Goal: Task Accomplishment & Management: Manage account settings

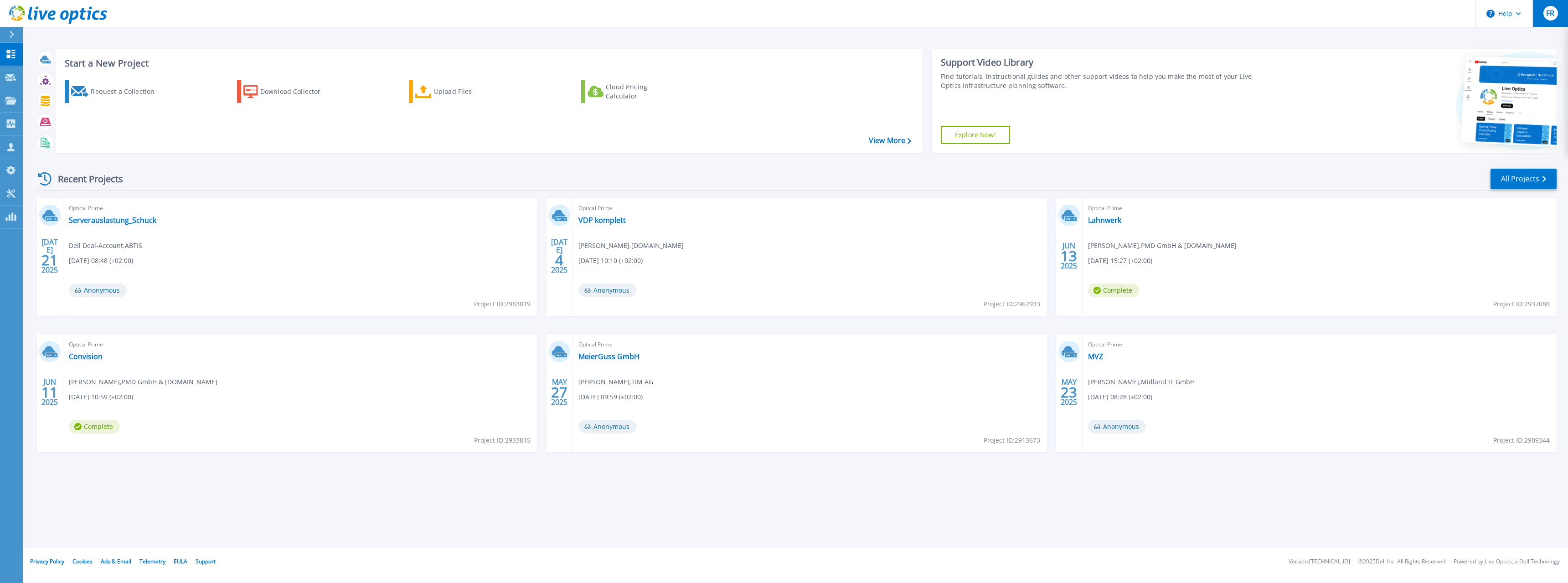
click at [1553, 16] on span "FR" at bounding box center [1550, 13] width 8 height 7
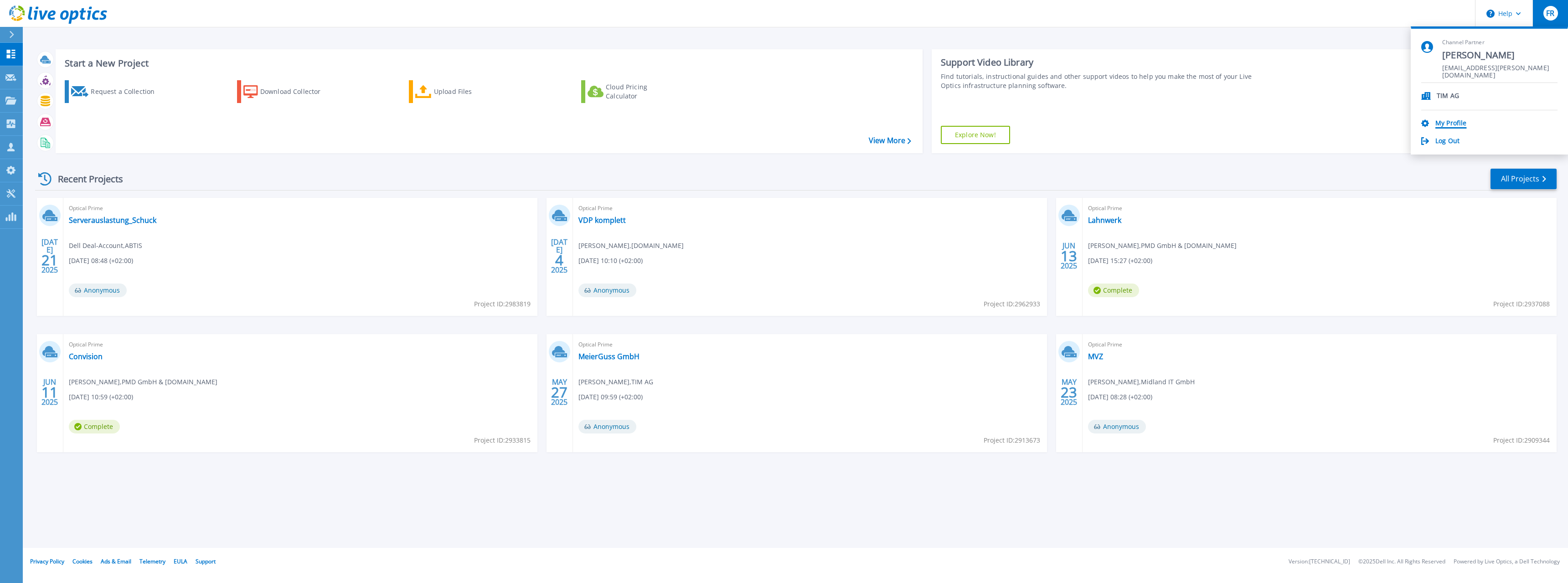
click at [1464, 122] on link "My Profile" at bounding box center [1451, 124] width 31 height 9
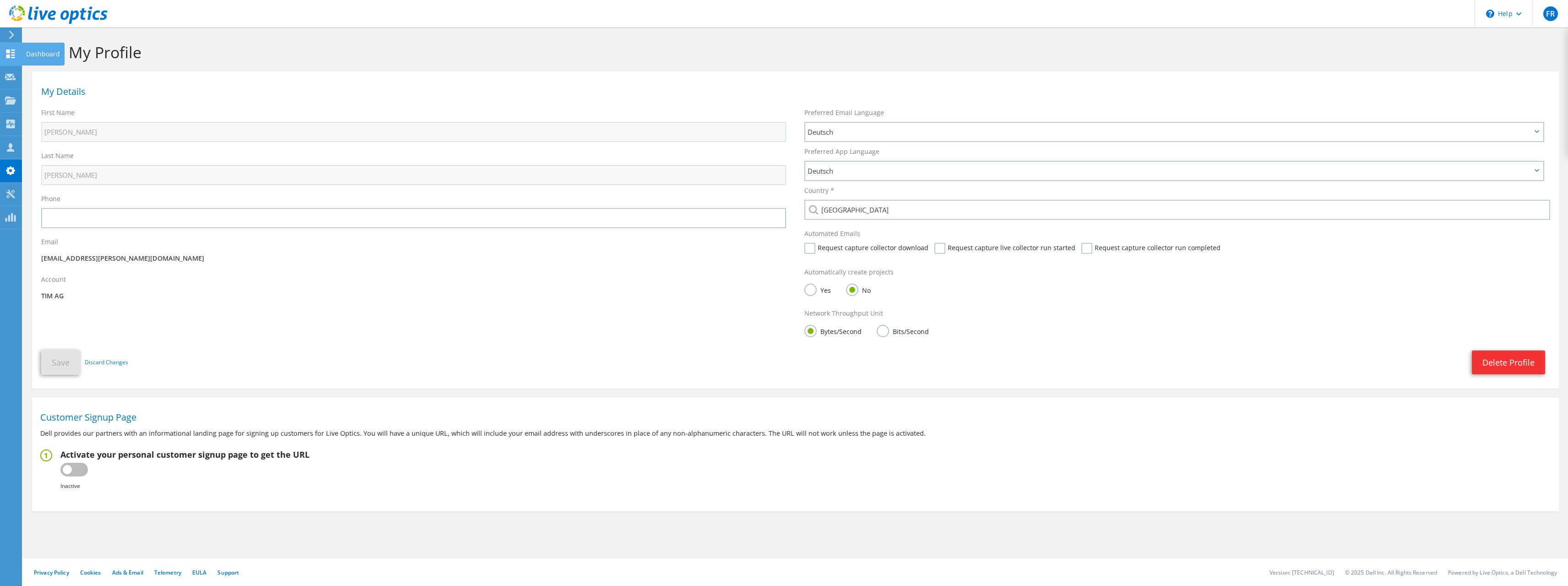
click at [5, 54] on icon at bounding box center [10, 54] width 11 height 9
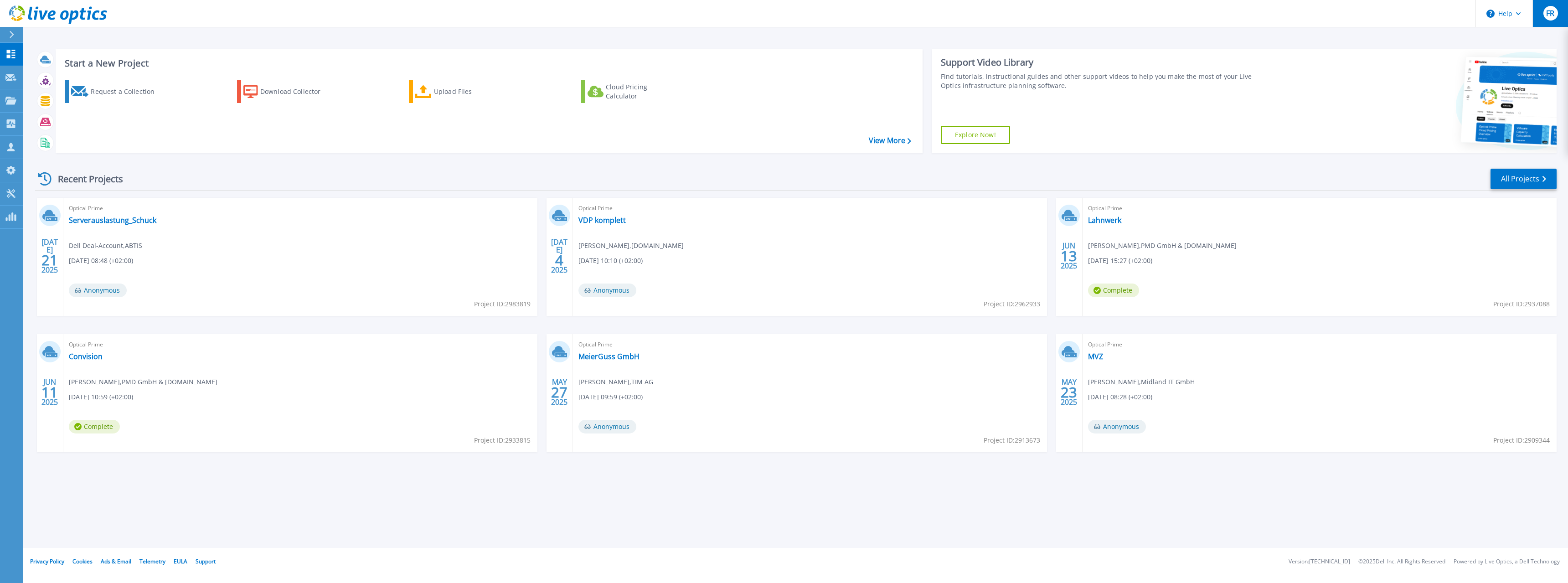
click at [1553, 15] on span "FR" at bounding box center [1550, 13] width 8 height 7
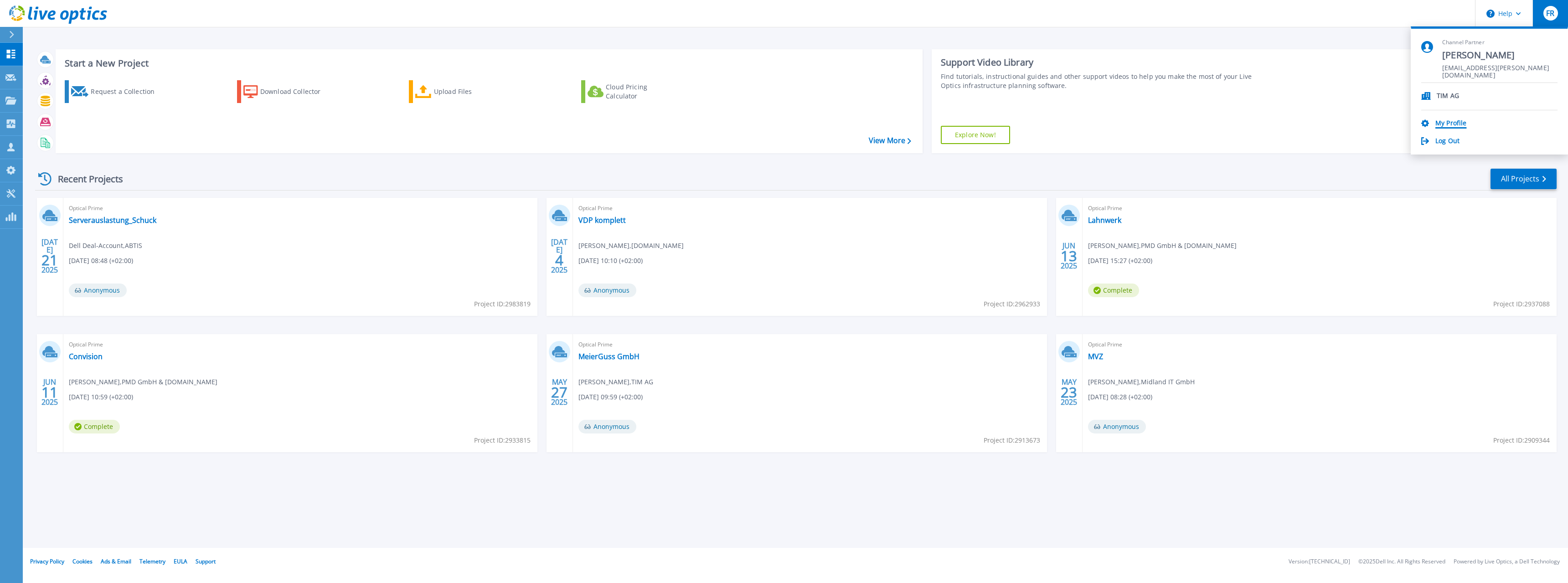
click at [1454, 120] on link "My Profile" at bounding box center [1451, 124] width 31 height 9
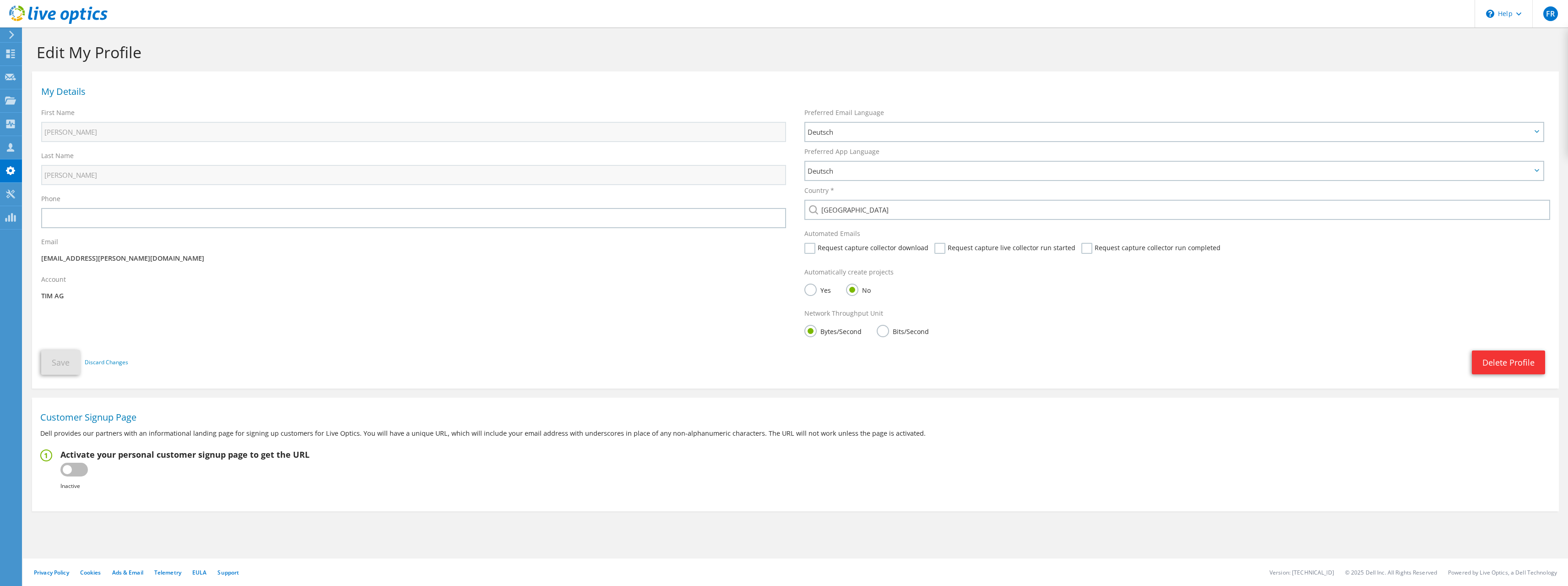
click at [808, 292] on label "Yes" at bounding box center [817, 289] width 26 height 12
click at [0, 0] on input "Yes" at bounding box center [0, 0] width 0 height 0
click at [52, 357] on button "Save" at bounding box center [61, 362] width 39 height 24
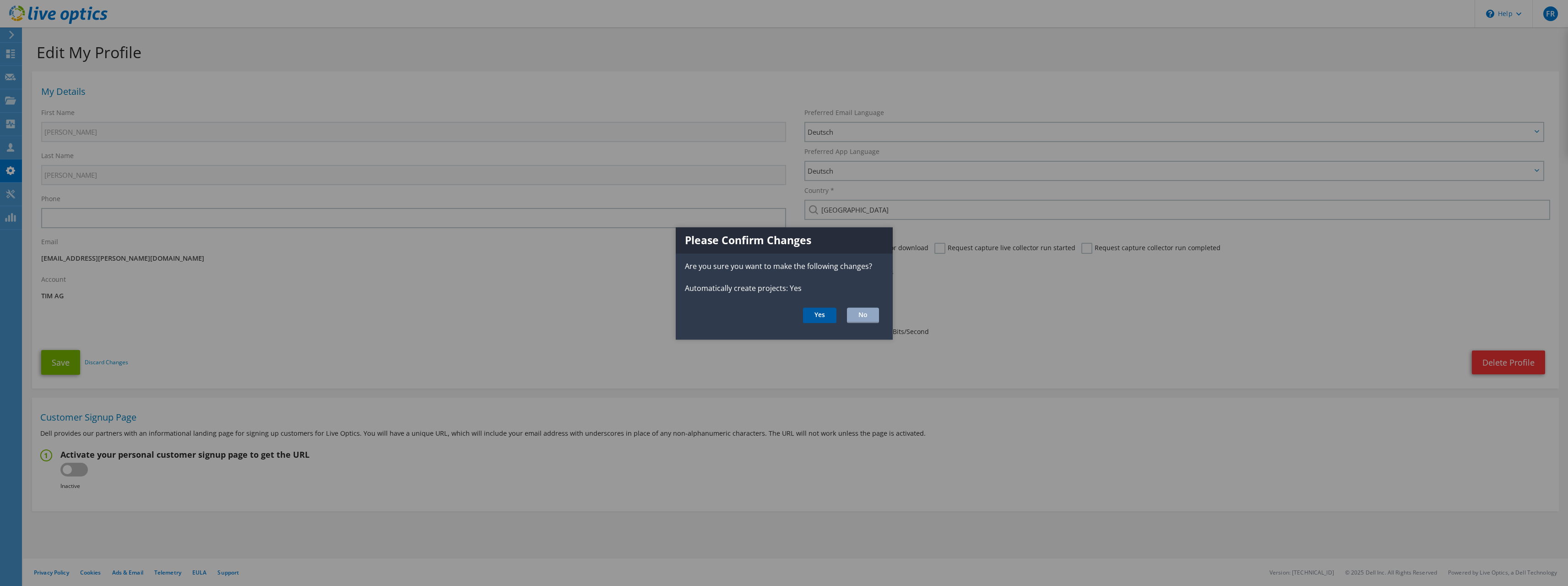
click at [819, 314] on button "Yes" at bounding box center [819, 314] width 34 height 15
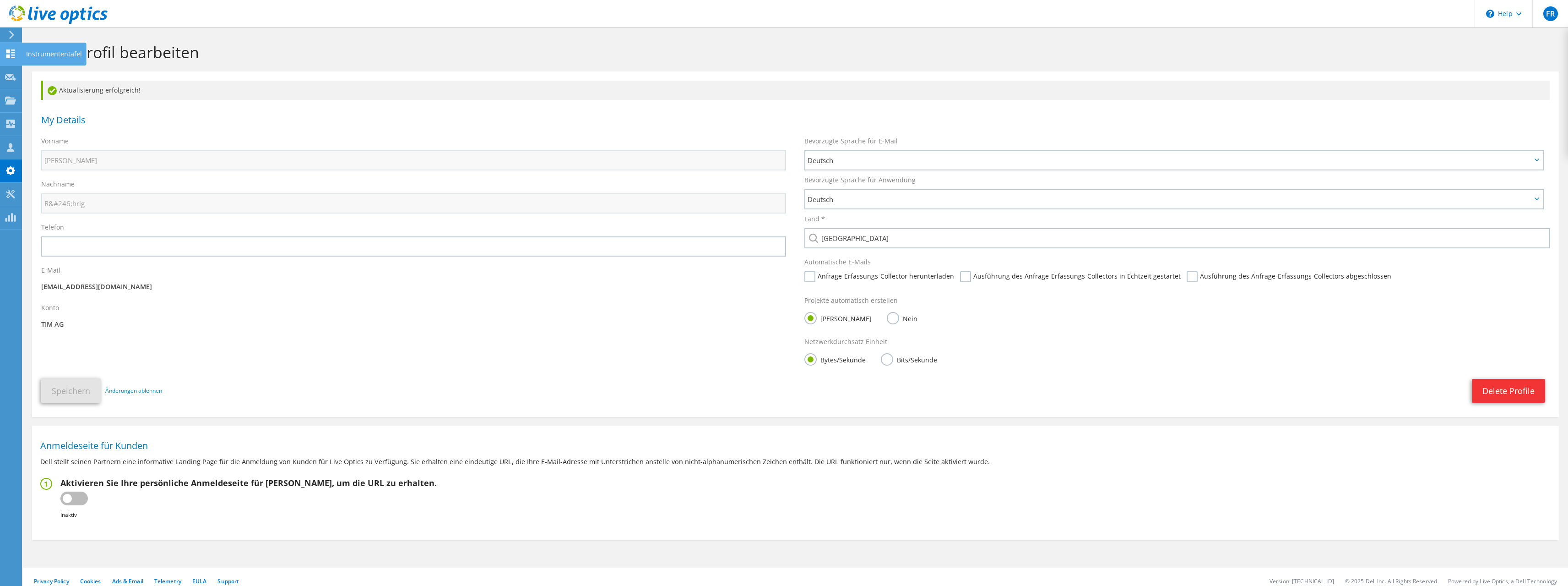
click at [6, 52] on icon at bounding box center [10, 54] width 11 height 9
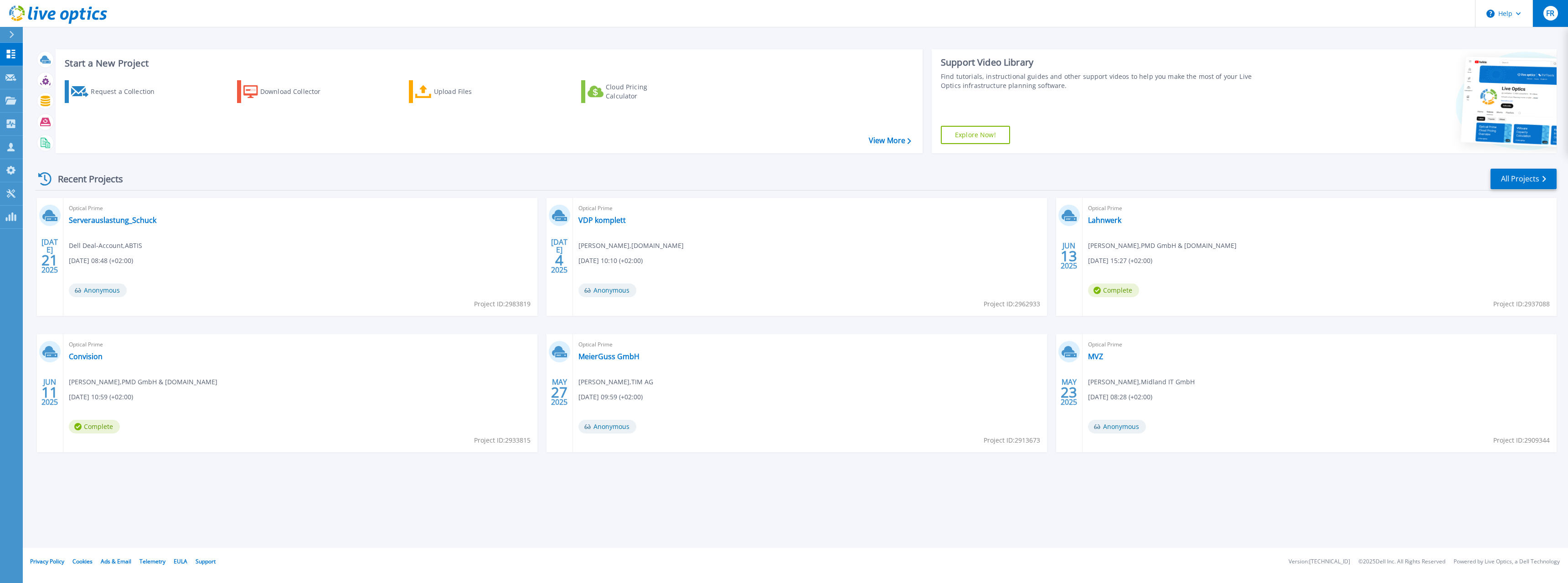
click at [1547, 15] on span "FR" at bounding box center [1550, 13] width 8 height 7
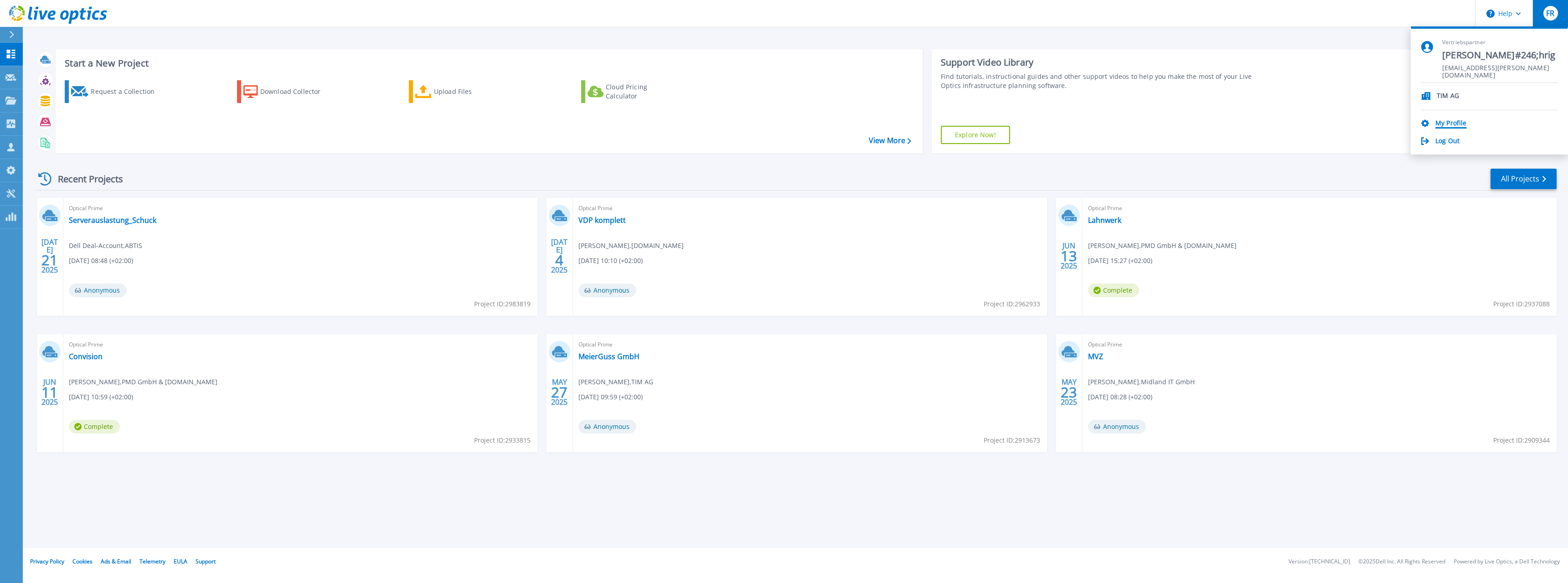
click at [1461, 122] on link "My Profile" at bounding box center [1451, 124] width 31 height 9
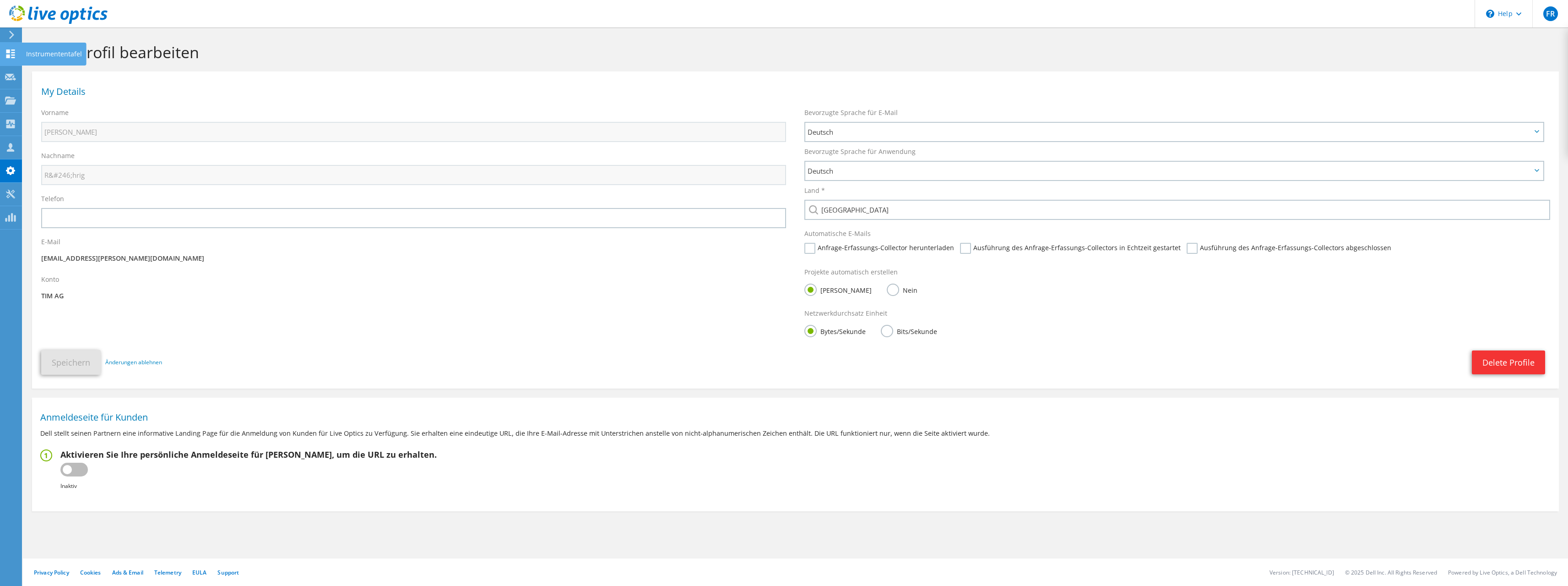
click at [6, 50] on use at bounding box center [10, 54] width 9 height 9
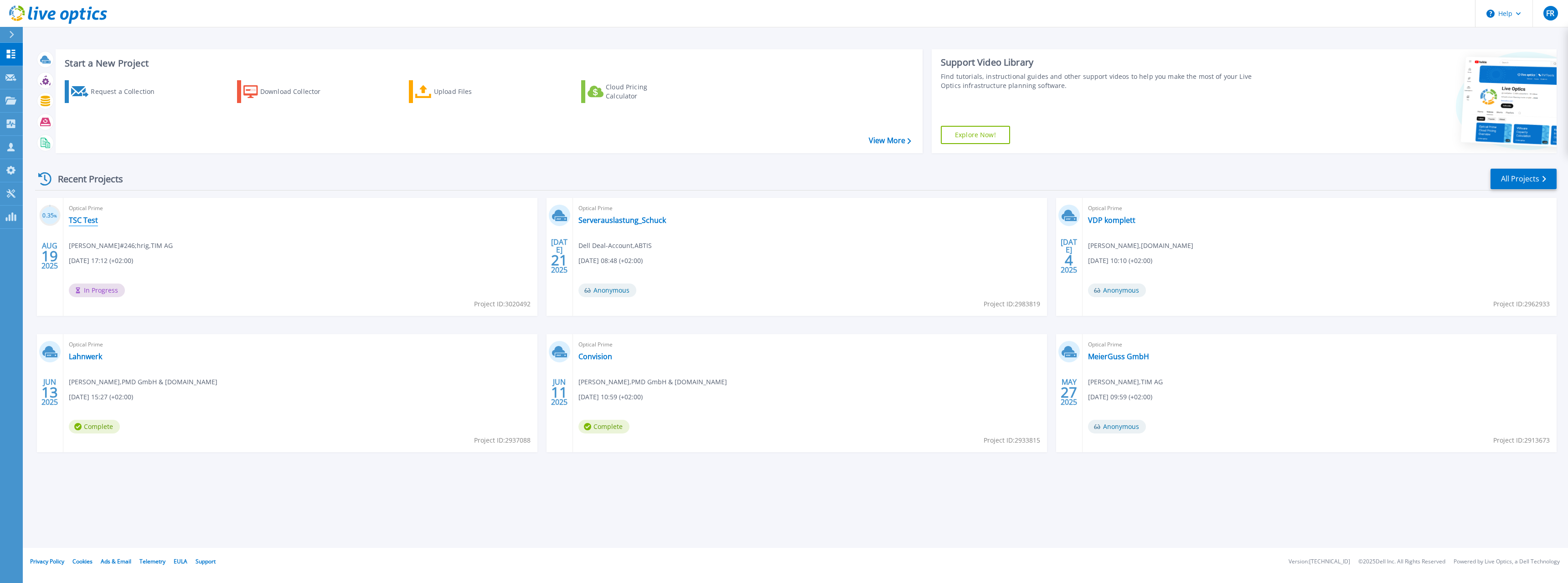
click at [82, 220] on link "TSC Test" at bounding box center [83, 220] width 29 height 9
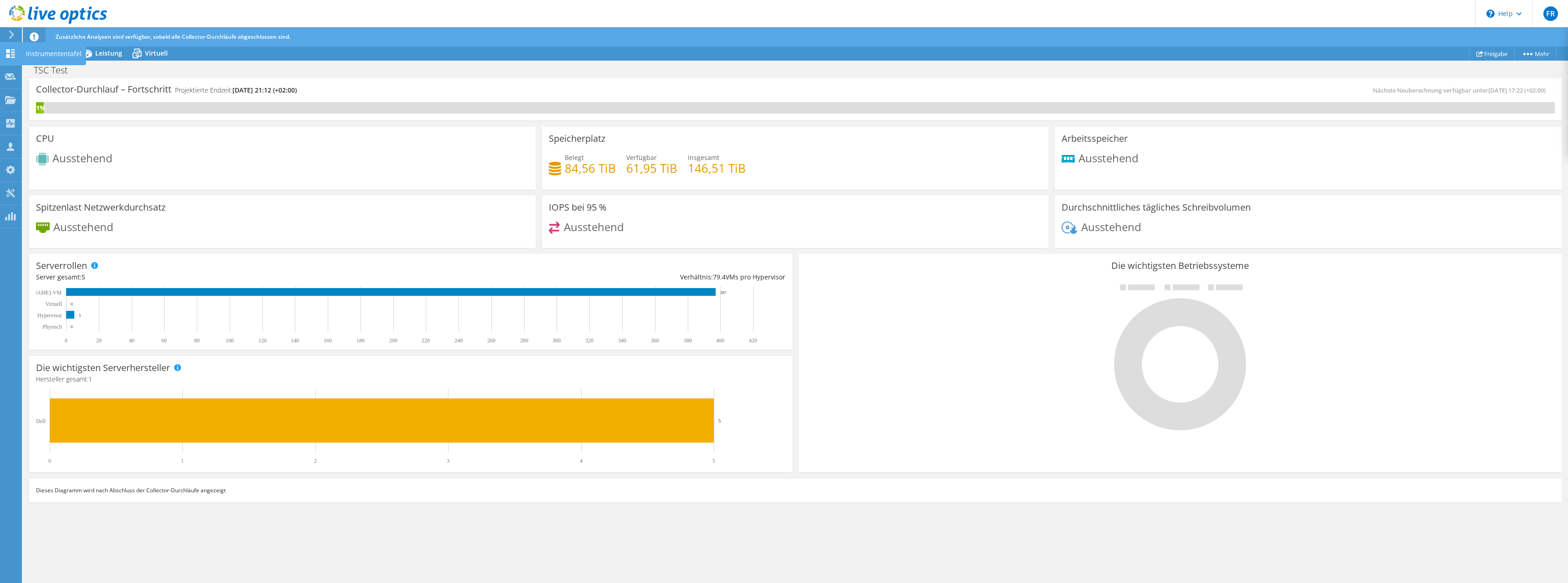
click at [10, 54] on icon at bounding box center [10, 54] width 11 height 9
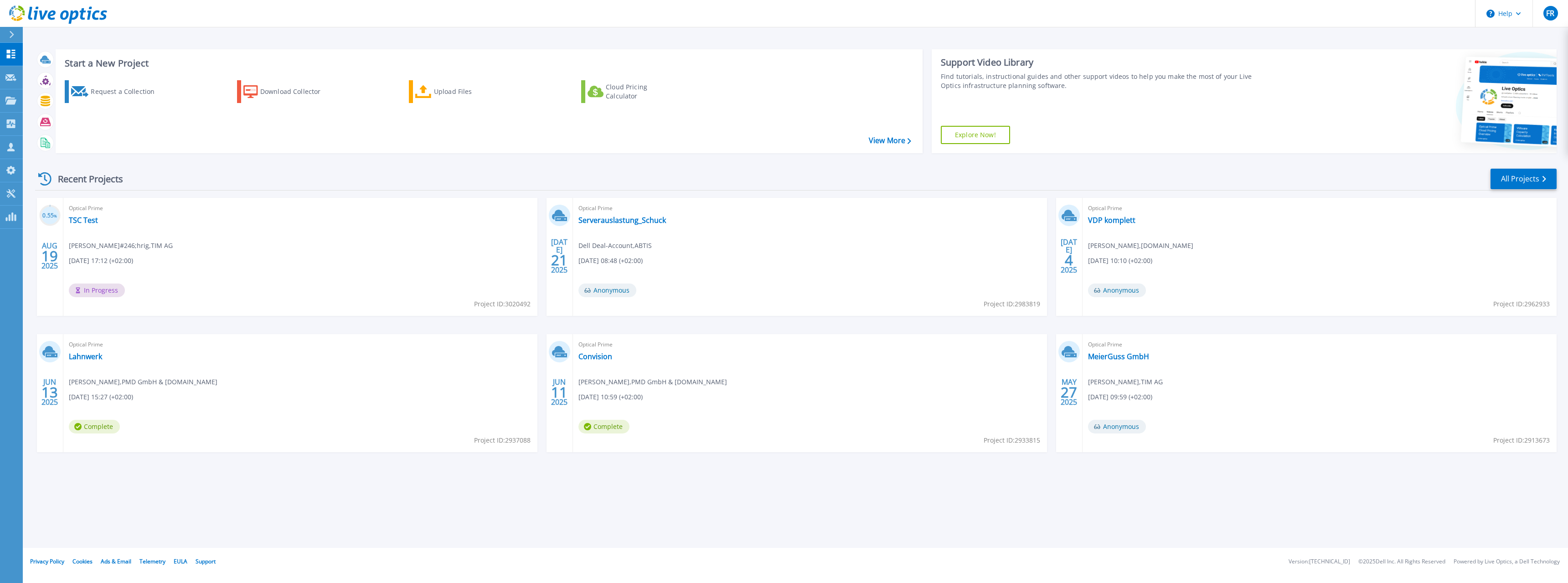
click at [467, 172] on div "Recent Projects All Projects" at bounding box center [796, 179] width 1522 height 23
click at [85, 220] on link "TSC Test" at bounding box center [83, 220] width 29 height 9
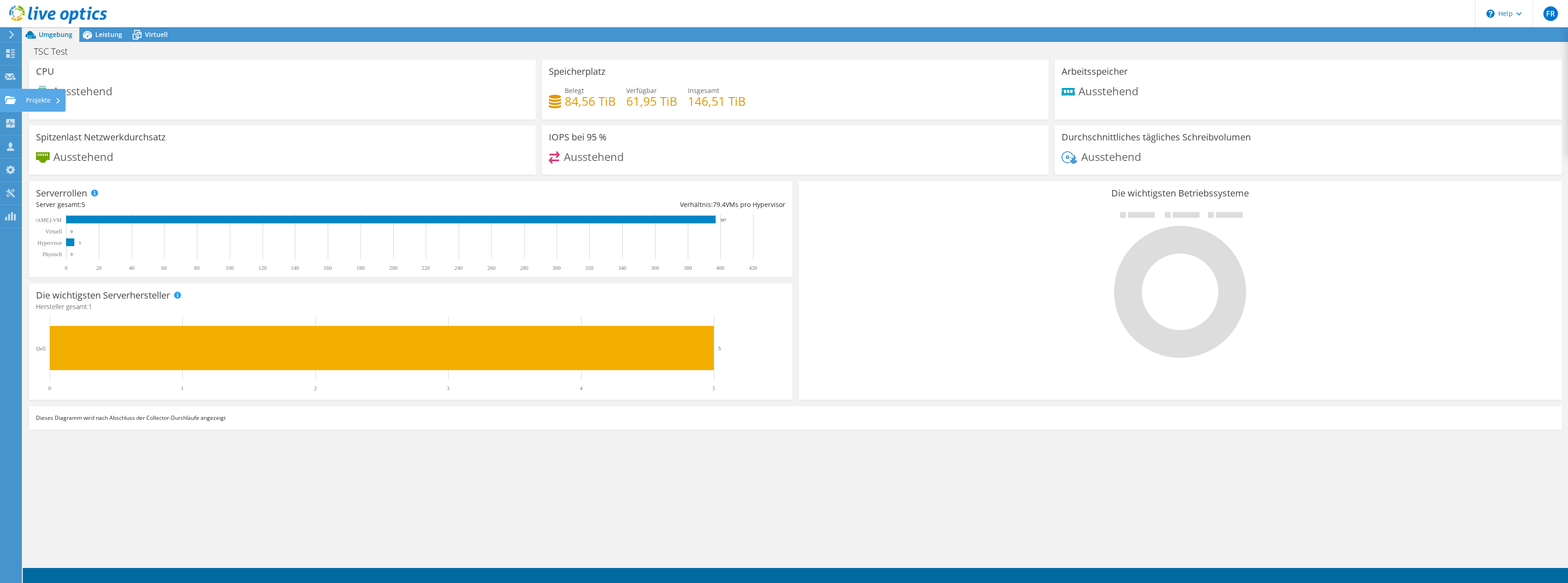
click at [9, 100] on use at bounding box center [10, 99] width 11 height 8
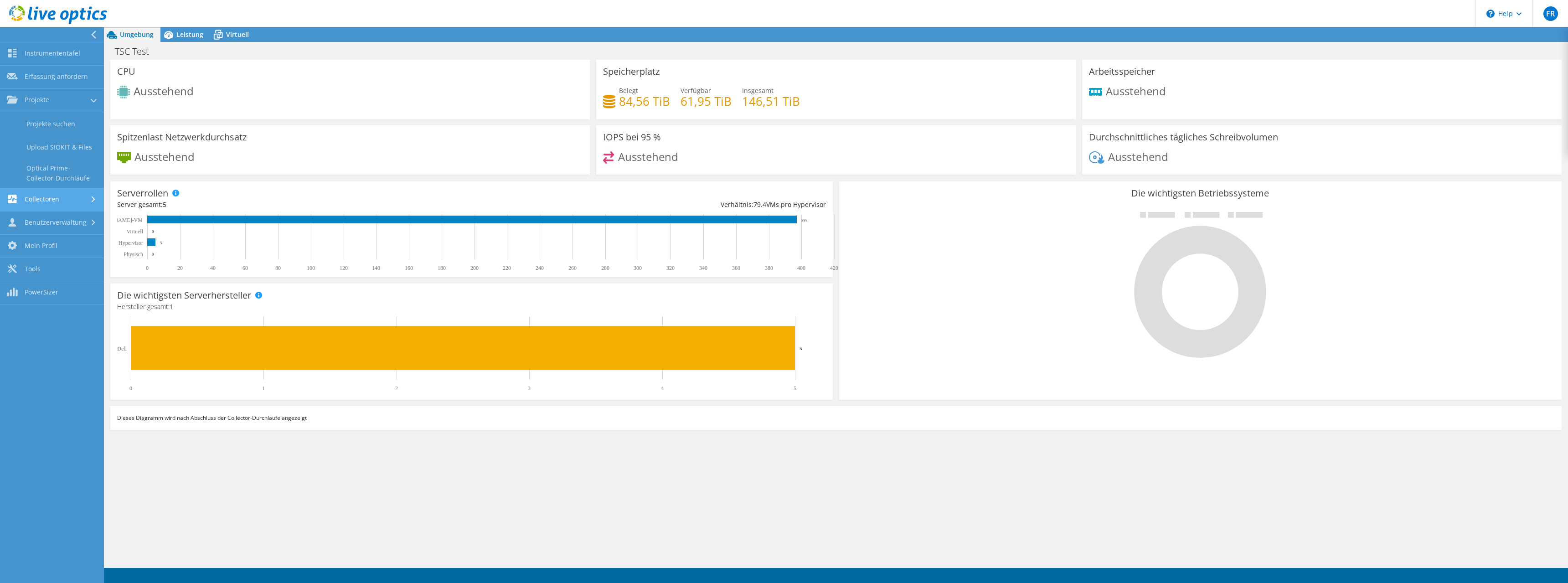
click at [46, 202] on link "Collectoren" at bounding box center [52, 200] width 104 height 23
click at [43, 57] on link "Instrumententafel" at bounding box center [52, 54] width 104 height 23
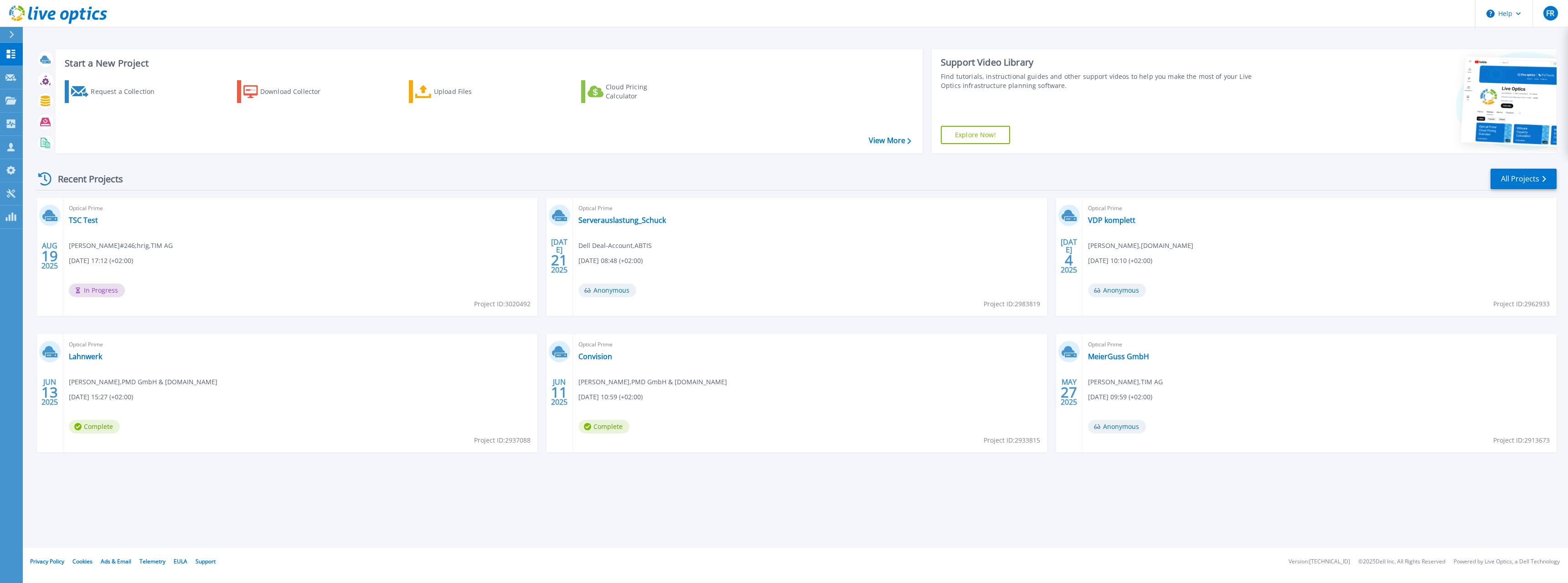
click at [292, 250] on div "Optical Prime TSC Test Florian R&#246;hrig , TIM AG 08.19.2025, 17:12 (+02:00) …" at bounding box center [300, 257] width 474 height 118
click at [8, 197] on icon at bounding box center [10, 194] width 9 height 9
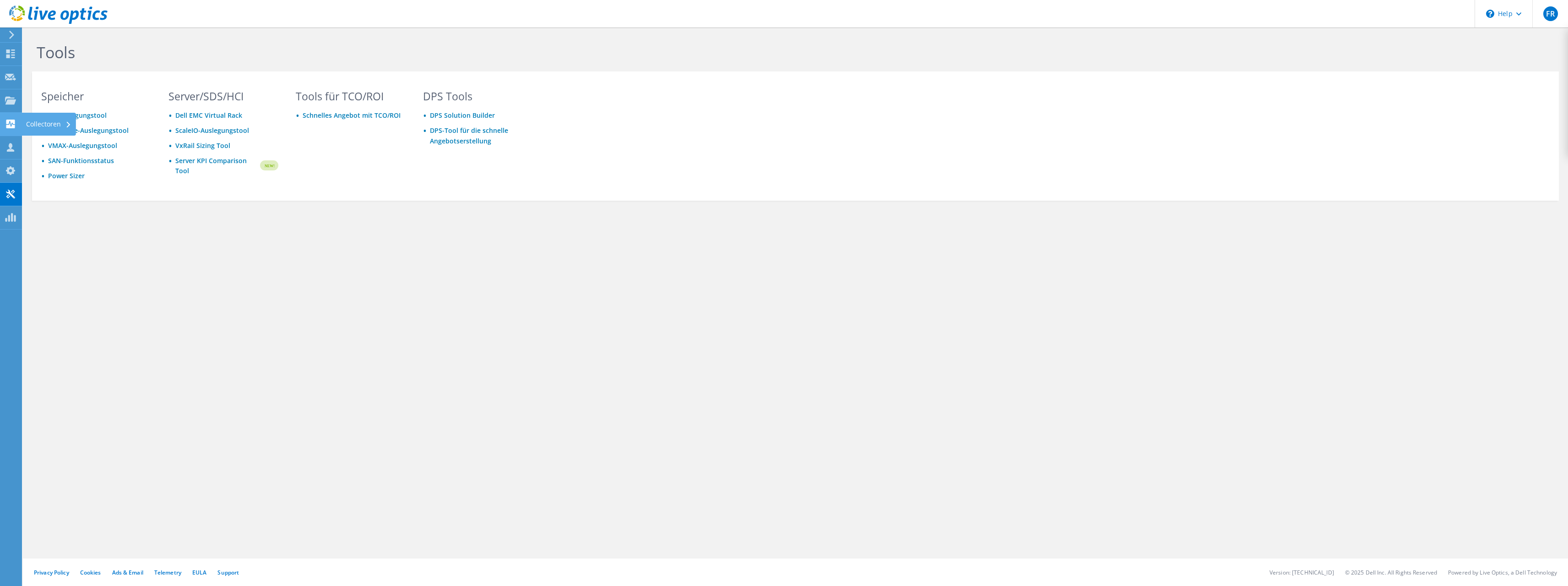
click at [10, 119] on icon at bounding box center [10, 124] width 11 height 9
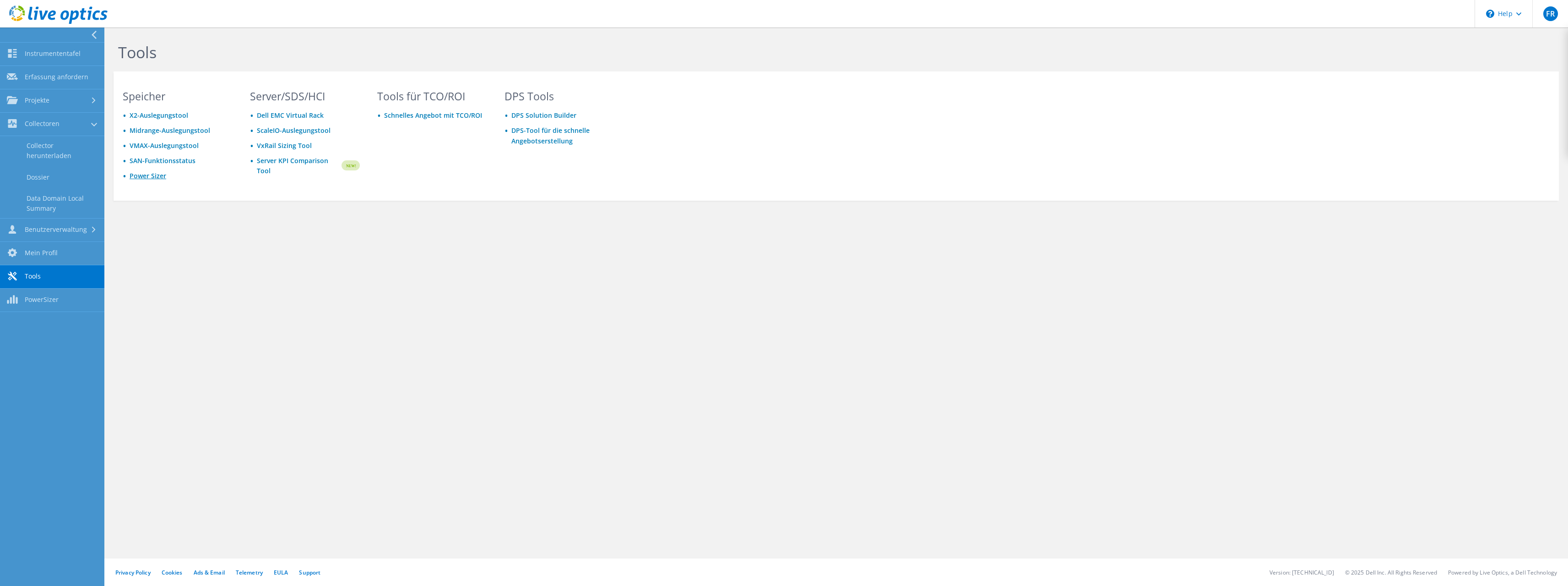
click at [153, 177] on link "Power Sizer" at bounding box center [148, 176] width 37 height 9
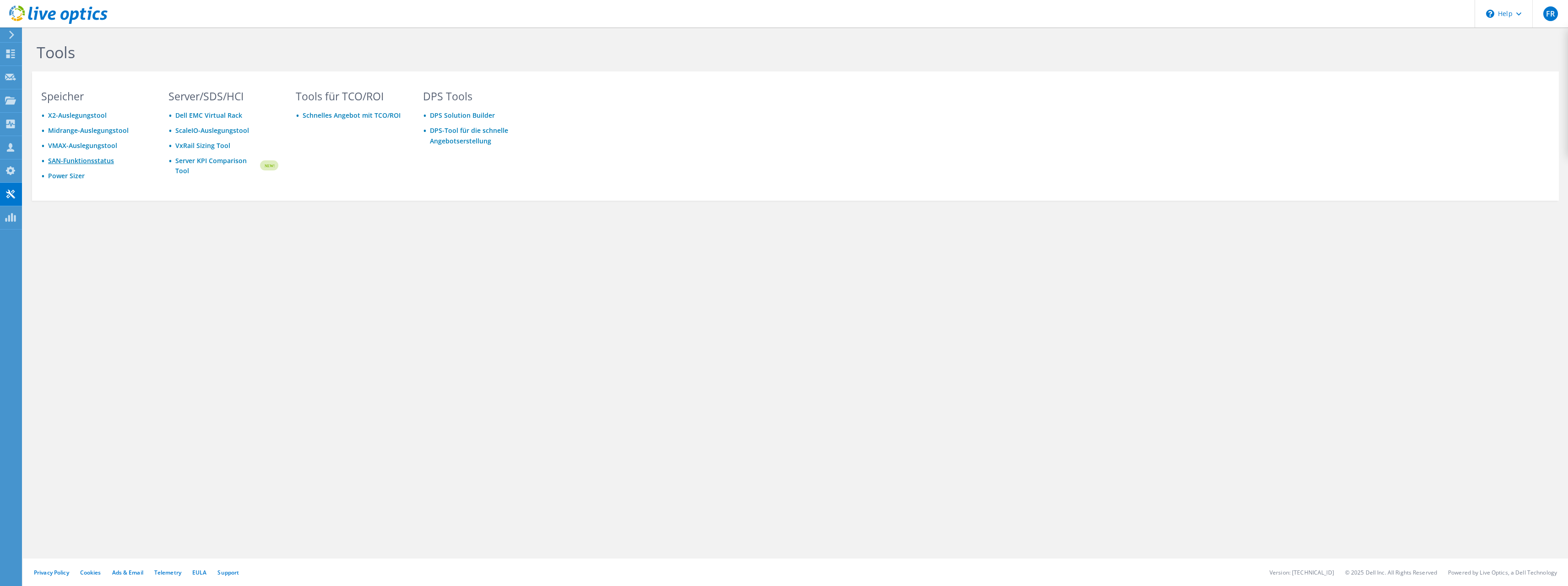
click at [79, 161] on link "SAN-Funktionsstatus" at bounding box center [81, 160] width 66 height 9
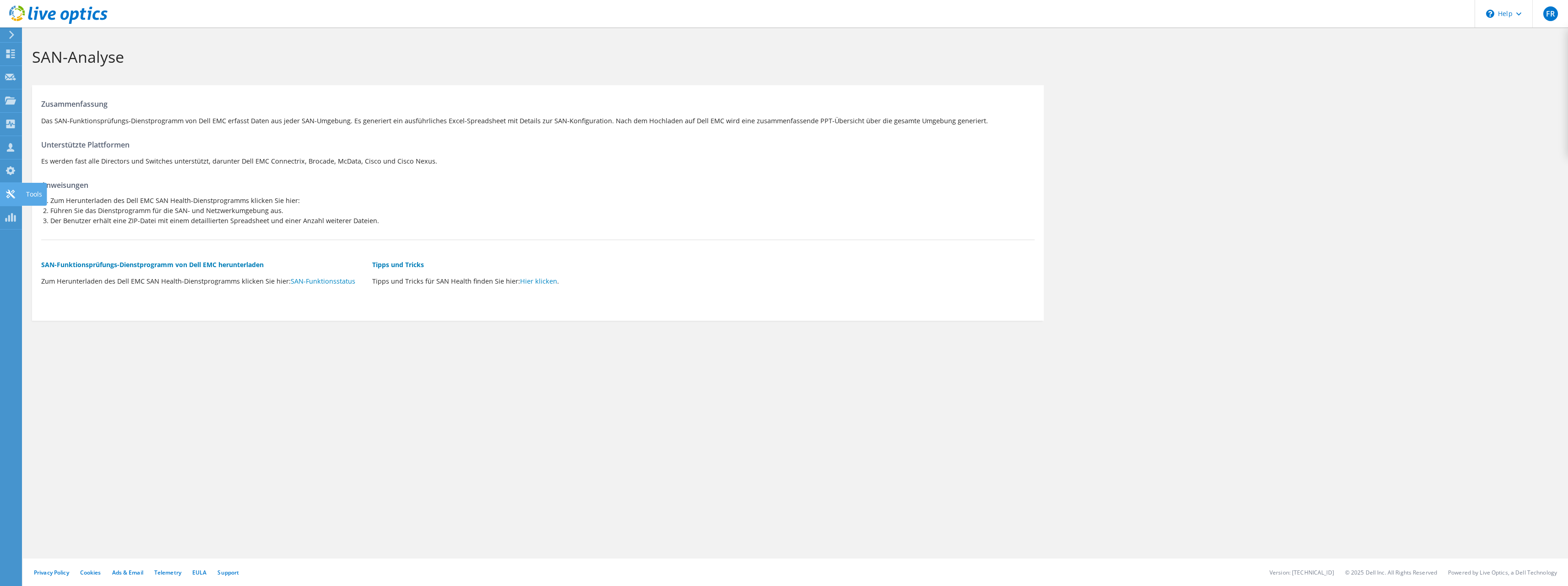
click at [9, 190] on use at bounding box center [10, 194] width 9 height 9
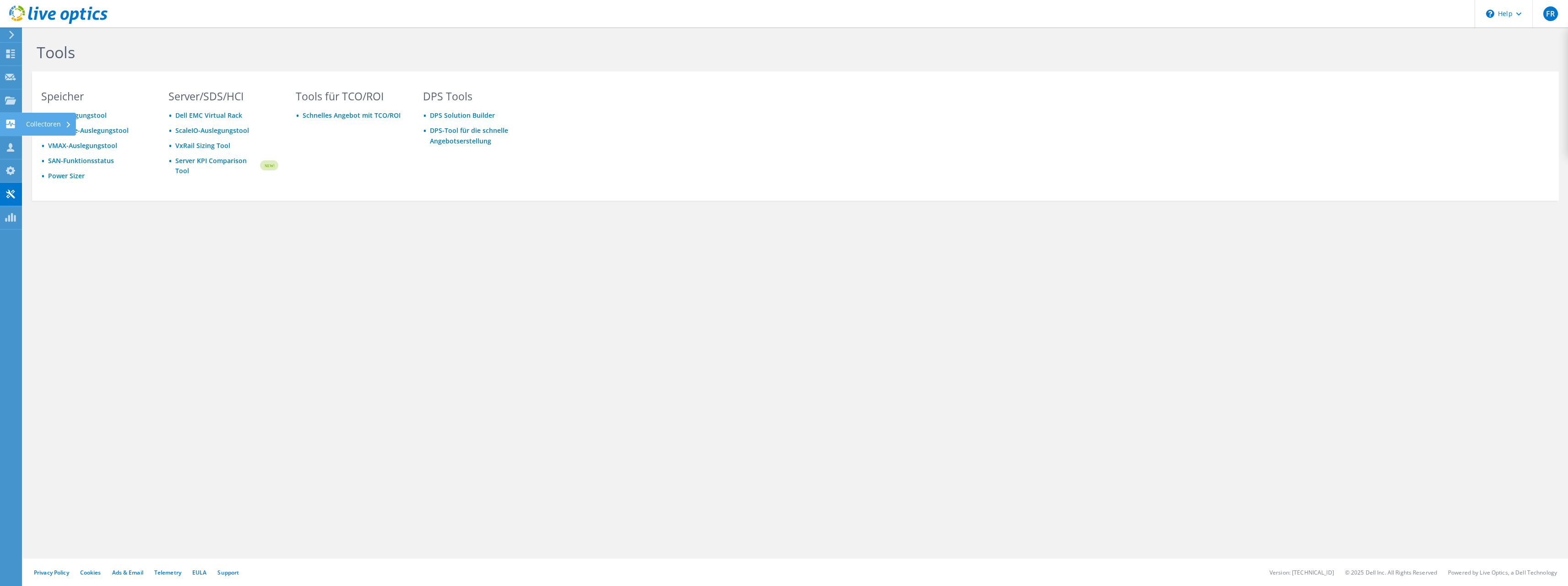
click at [6, 121] on icon at bounding box center [10, 124] width 11 height 9
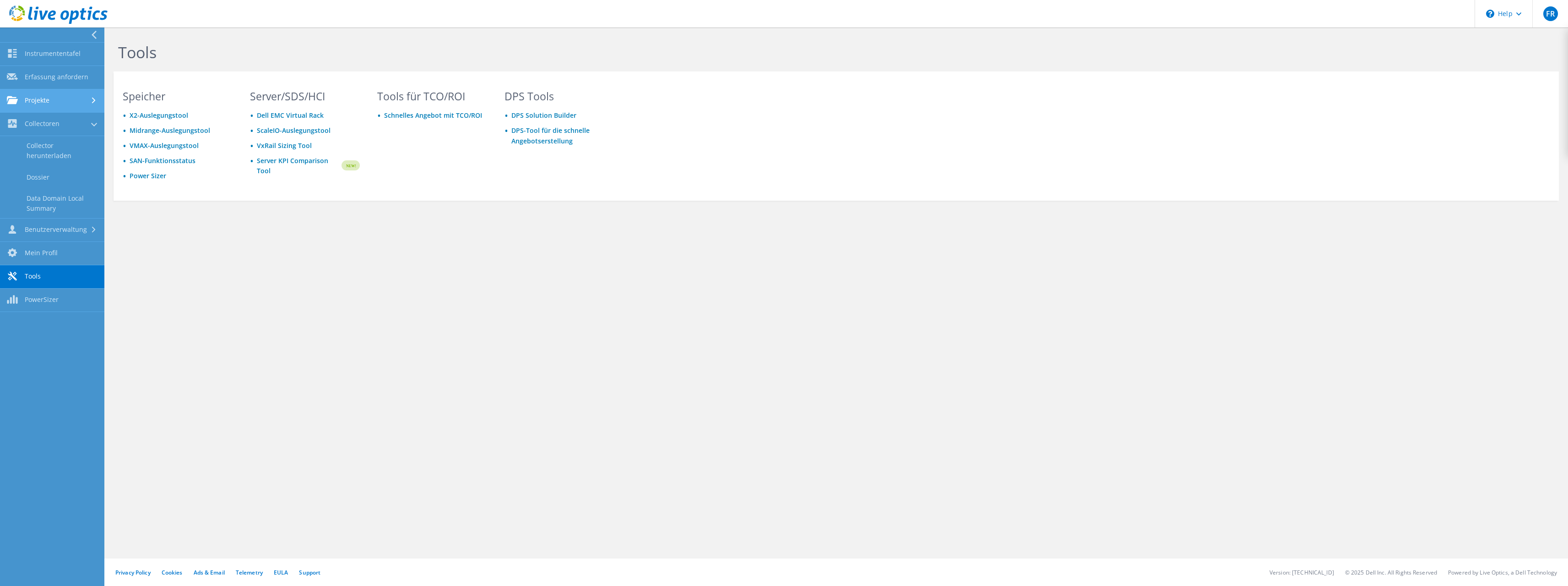
click at [6, 95] on link "Projekte" at bounding box center [52, 101] width 105 height 23
click at [54, 129] on link "Projekte suchen" at bounding box center [52, 124] width 105 height 23
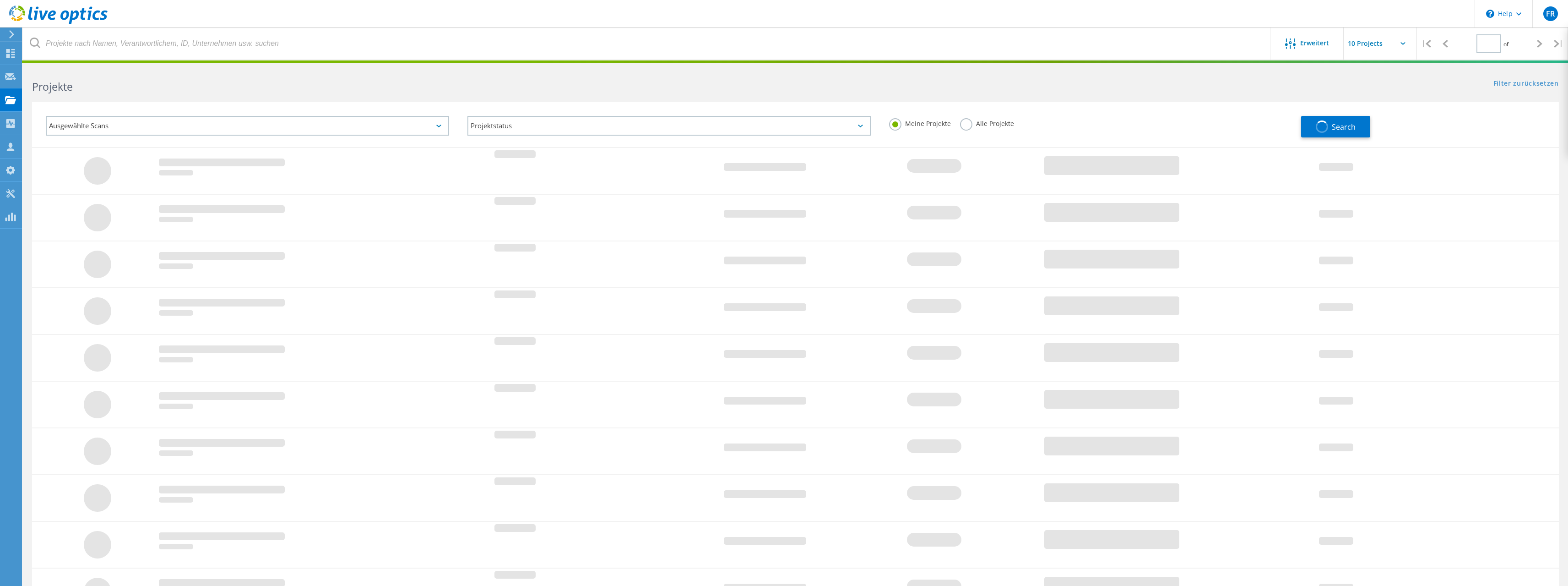
type input "1"
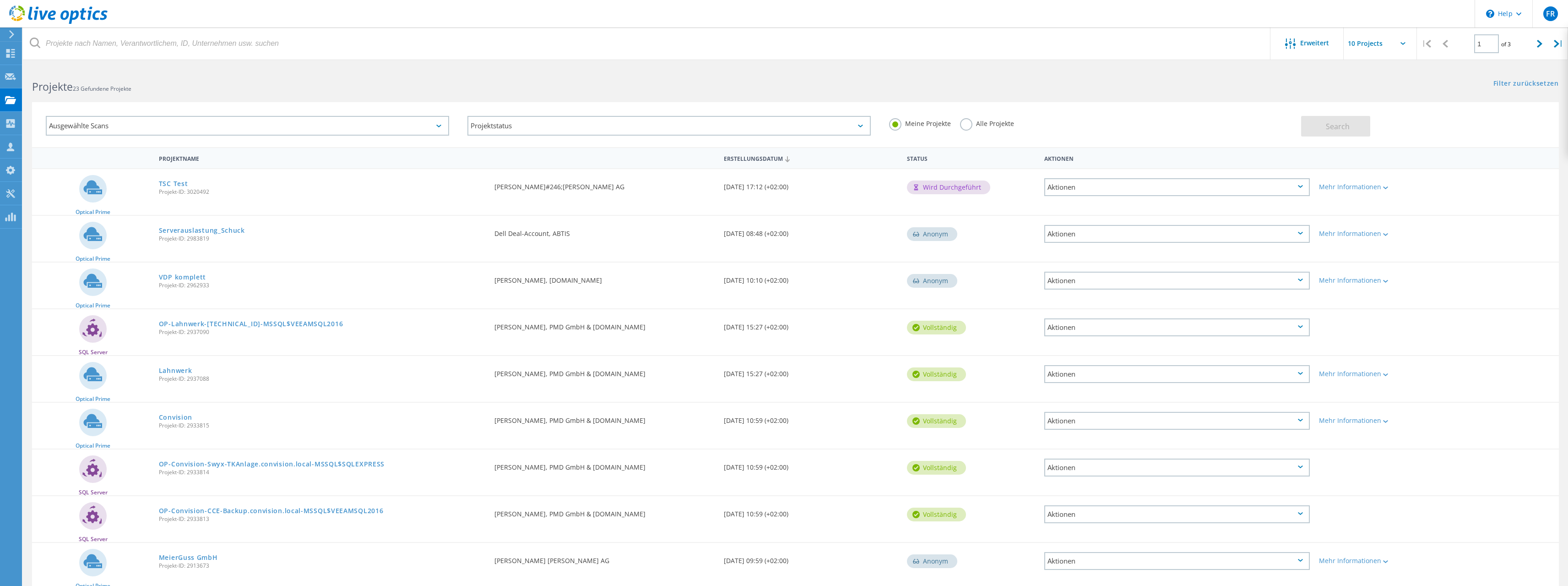
click at [1302, 188] on icon at bounding box center [1300, 187] width 5 height 2
click at [1093, 209] on div "Löschen" at bounding box center [1177, 208] width 263 height 14
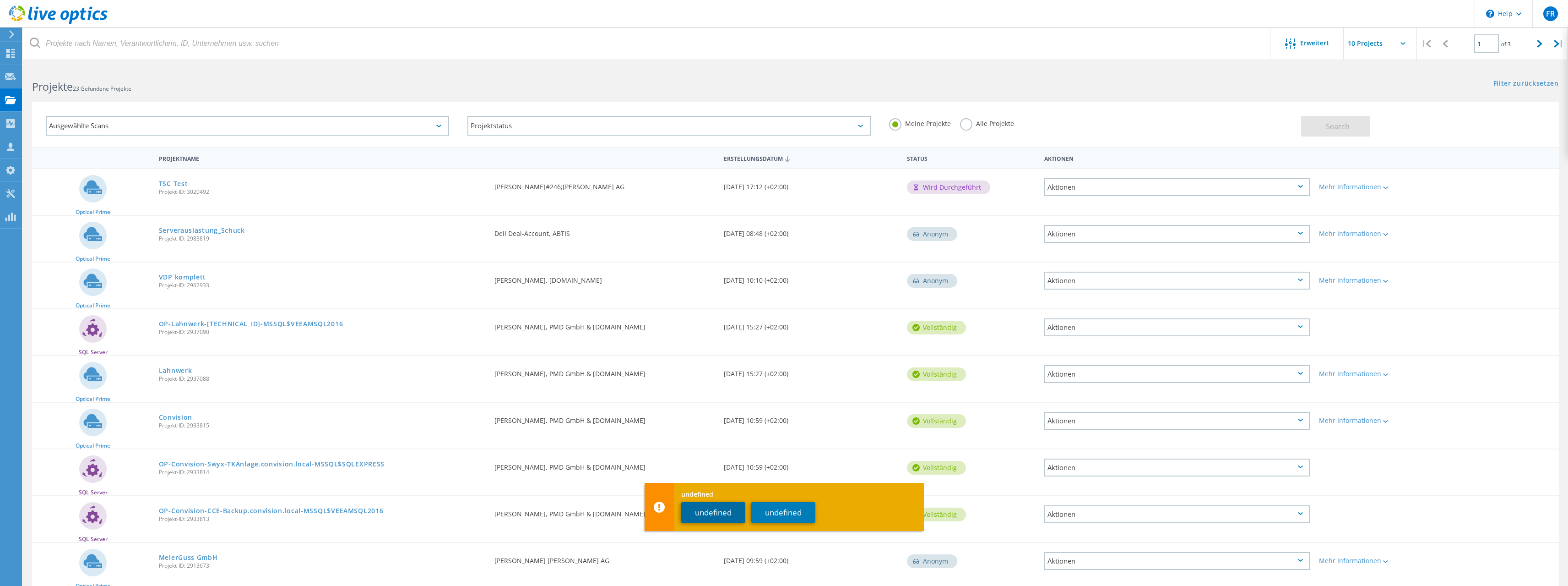
click at [716, 513] on button "undefined" at bounding box center [713, 513] width 64 height 21
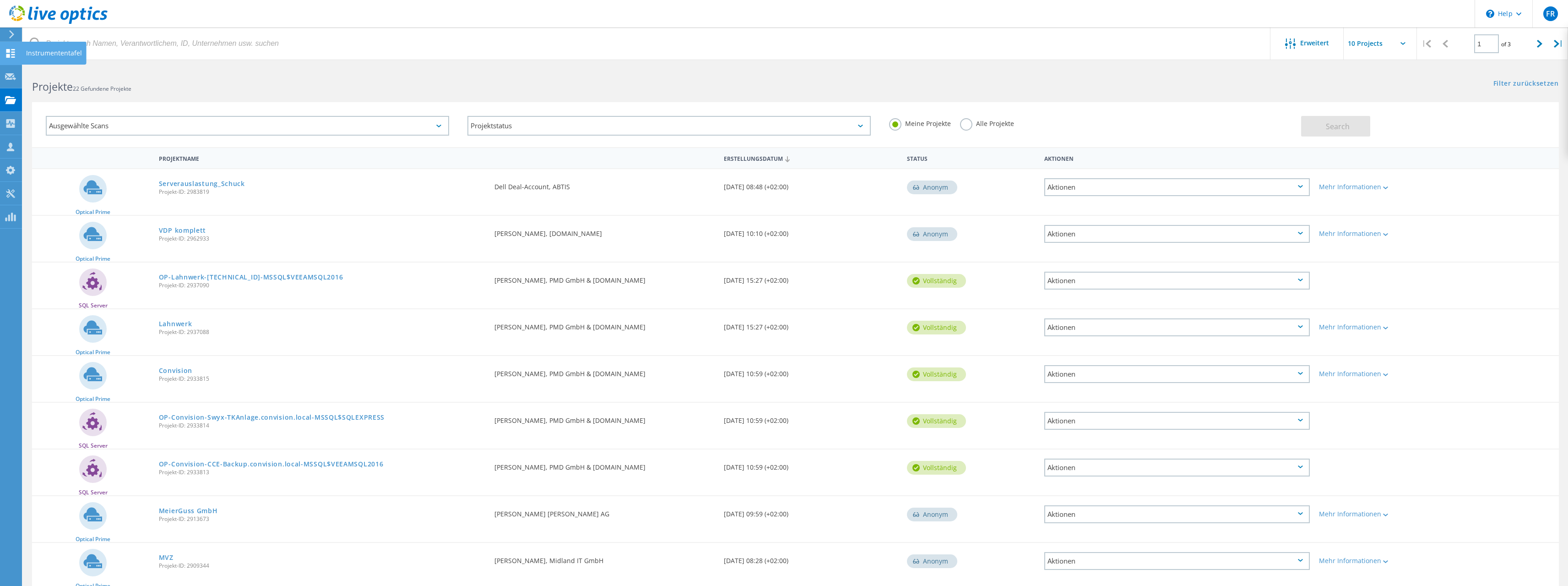
click at [8, 56] on use at bounding box center [10, 53] width 9 height 9
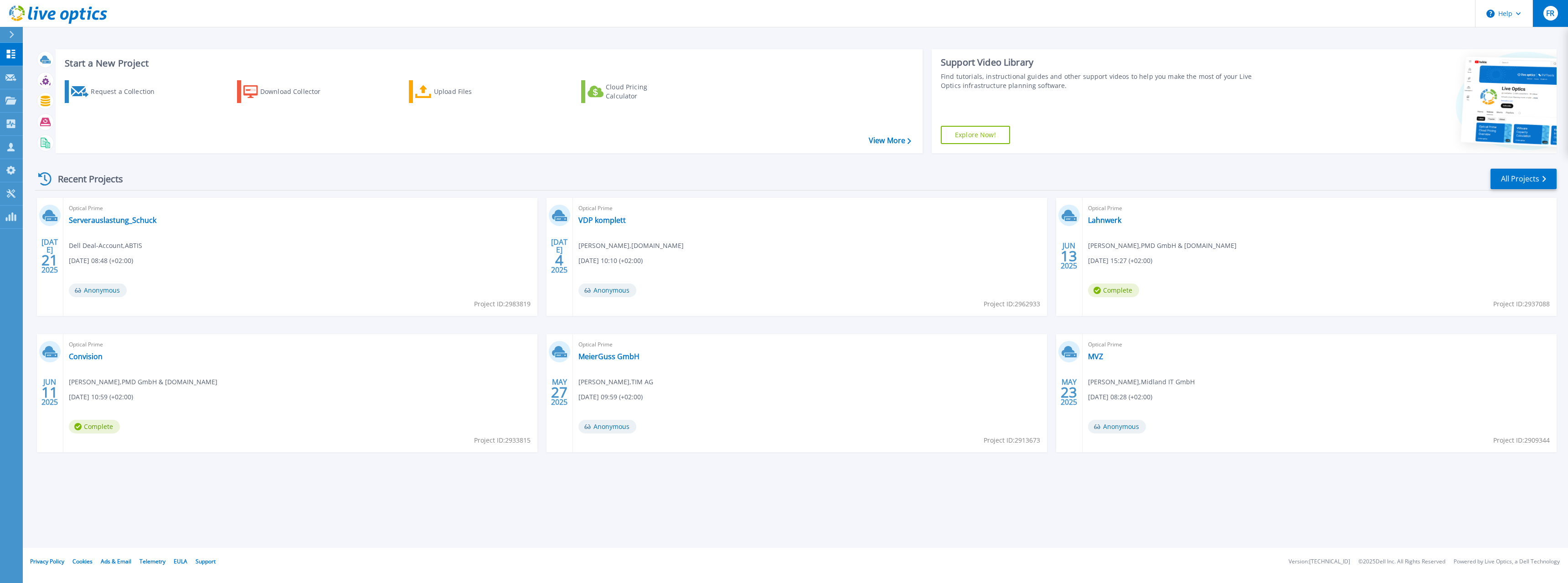
click at [1552, 12] on span "FR" at bounding box center [1550, 13] width 8 height 7
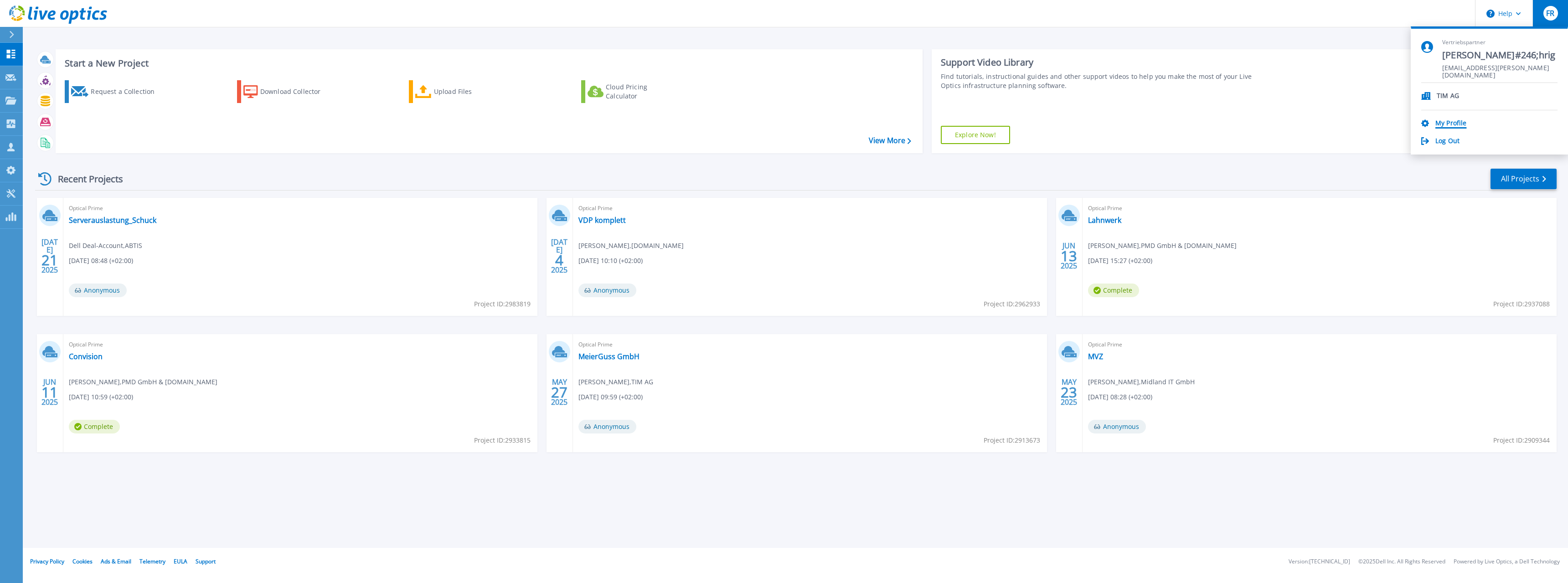
click at [1455, 123] on link "My Profile" at bounding box center [1451, 124] width 31 height 9
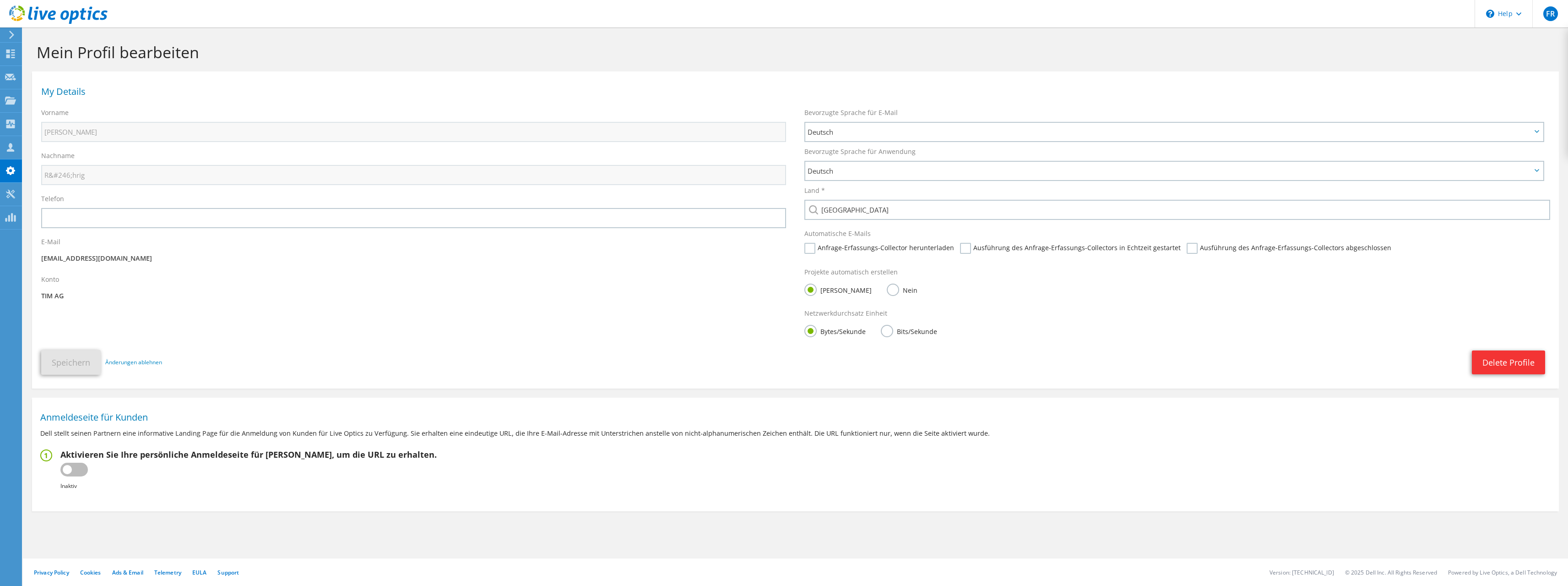
click at [886, 294] on label "Nein" at bounding box center [902, 289] width 31 height 12
click at [0, 0] on input "Nein" at bounding box center [0, 0] width 0 height 0
click at [76, 363] on button "Speichern" at bounding box center [70, 362] width 59 height 24
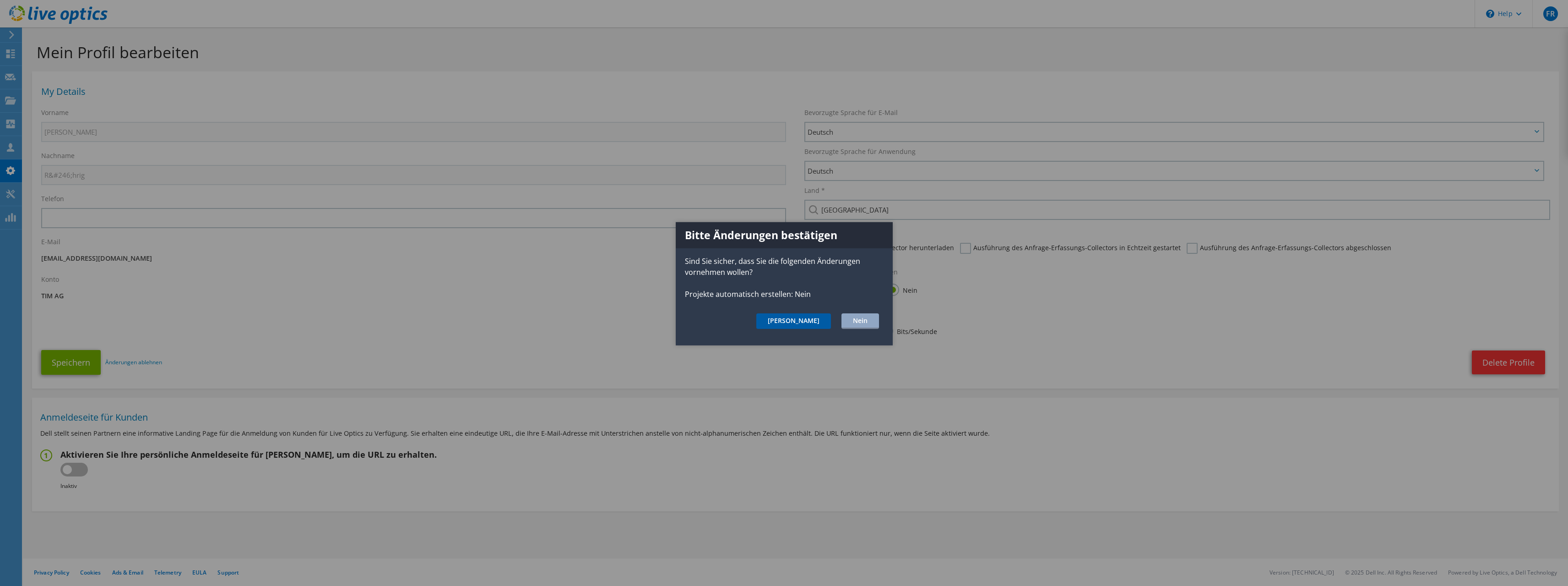
click at [820, 324] on button "Ja" at bounding box center [793, 321] width 75 height 15
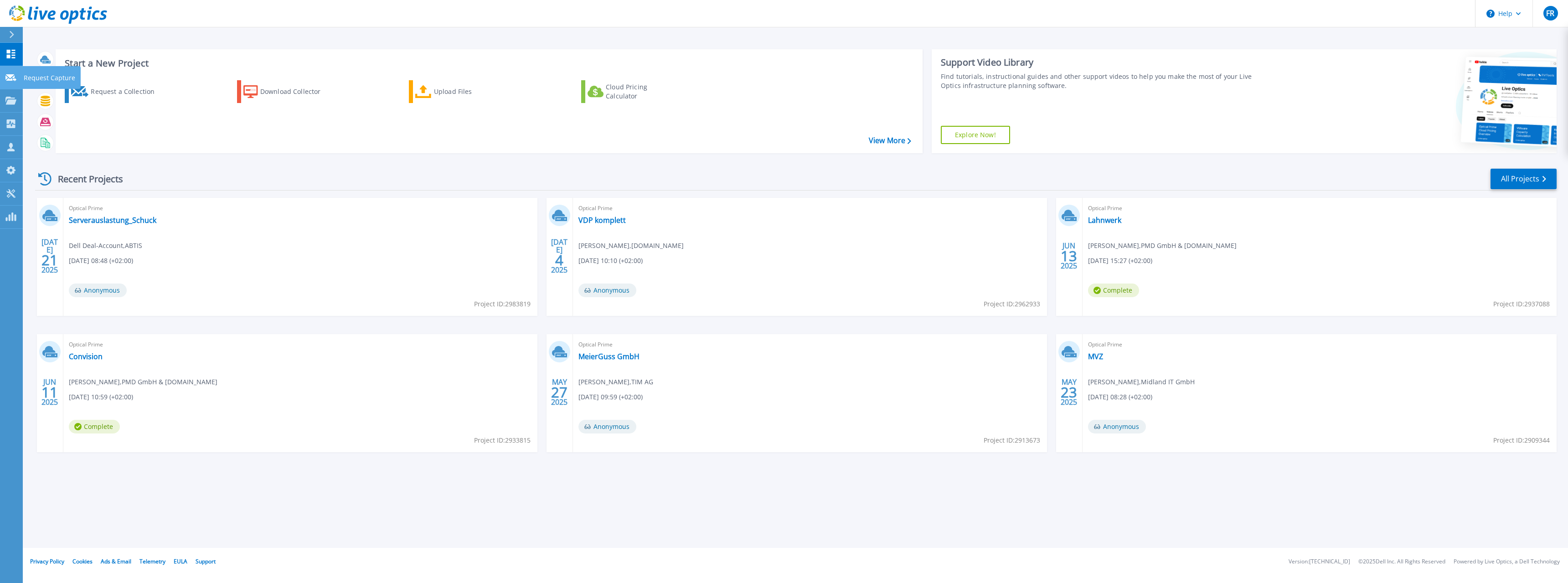
click at [9, 81] on div at bounding box center [11, 77] width 11 height 8
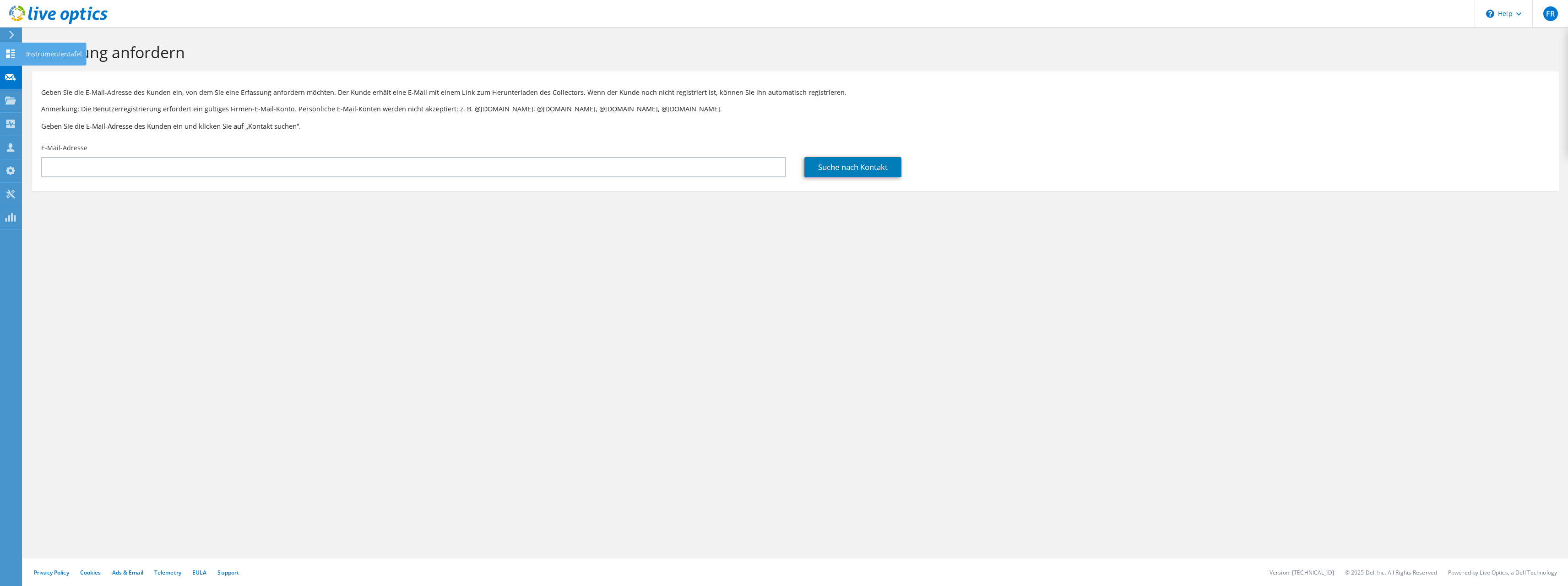
click at [10, 51] on icon at bounding box center [10, 54] width 11 height 9
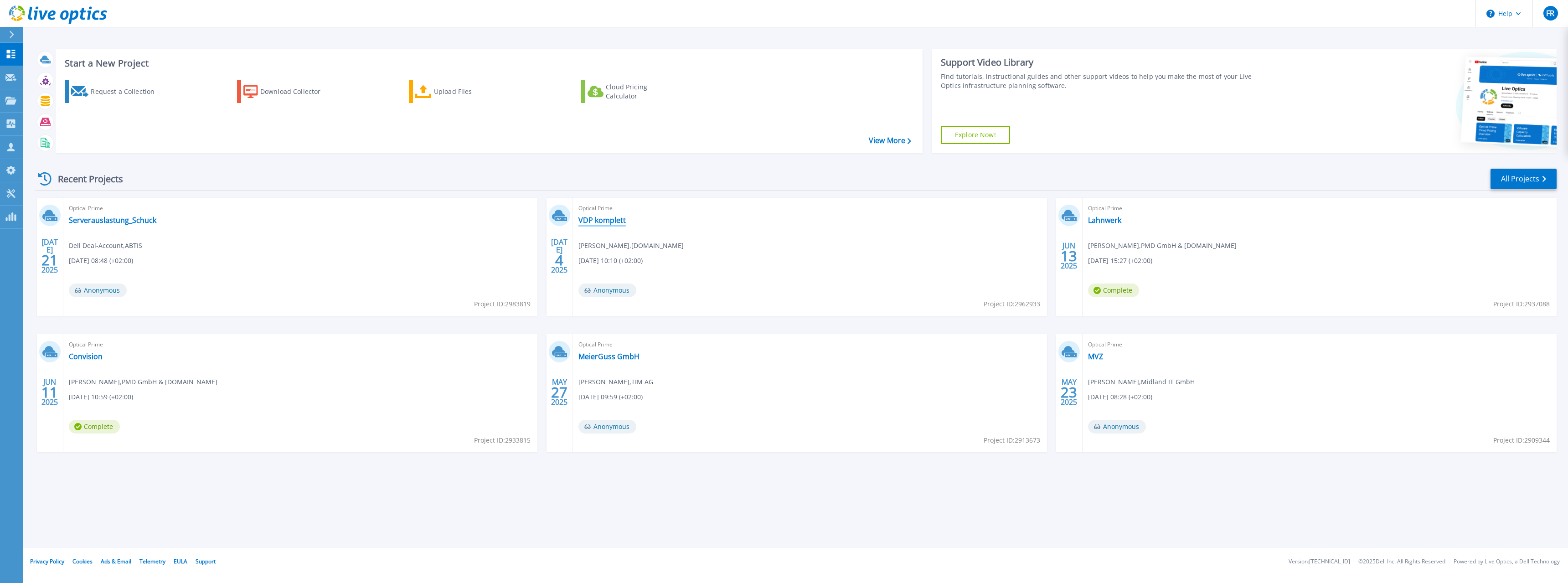
click at [597, 223] on link "VDP komplett" at bounding box center [602, 220] width 47 height 9
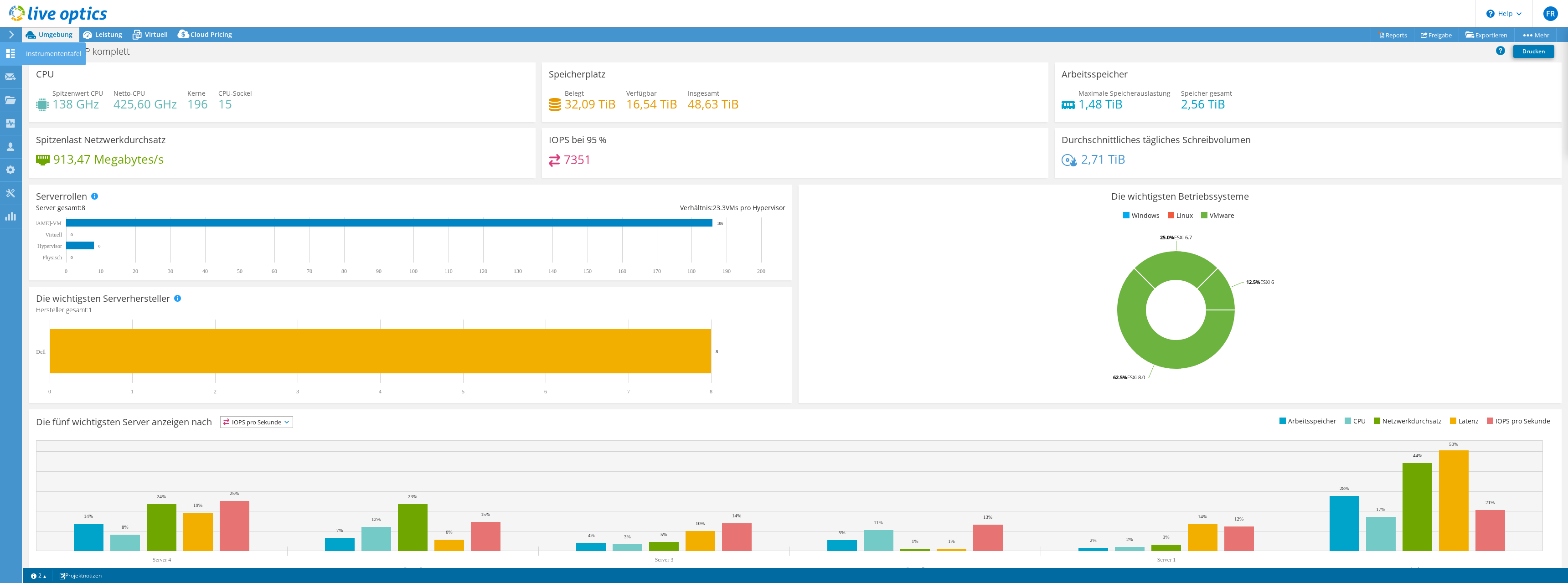
click at [7, 54] on icon at bounding box center [10, 54] width 11 height 9
